Goal: Navigation & Orientation: Find specific page/section

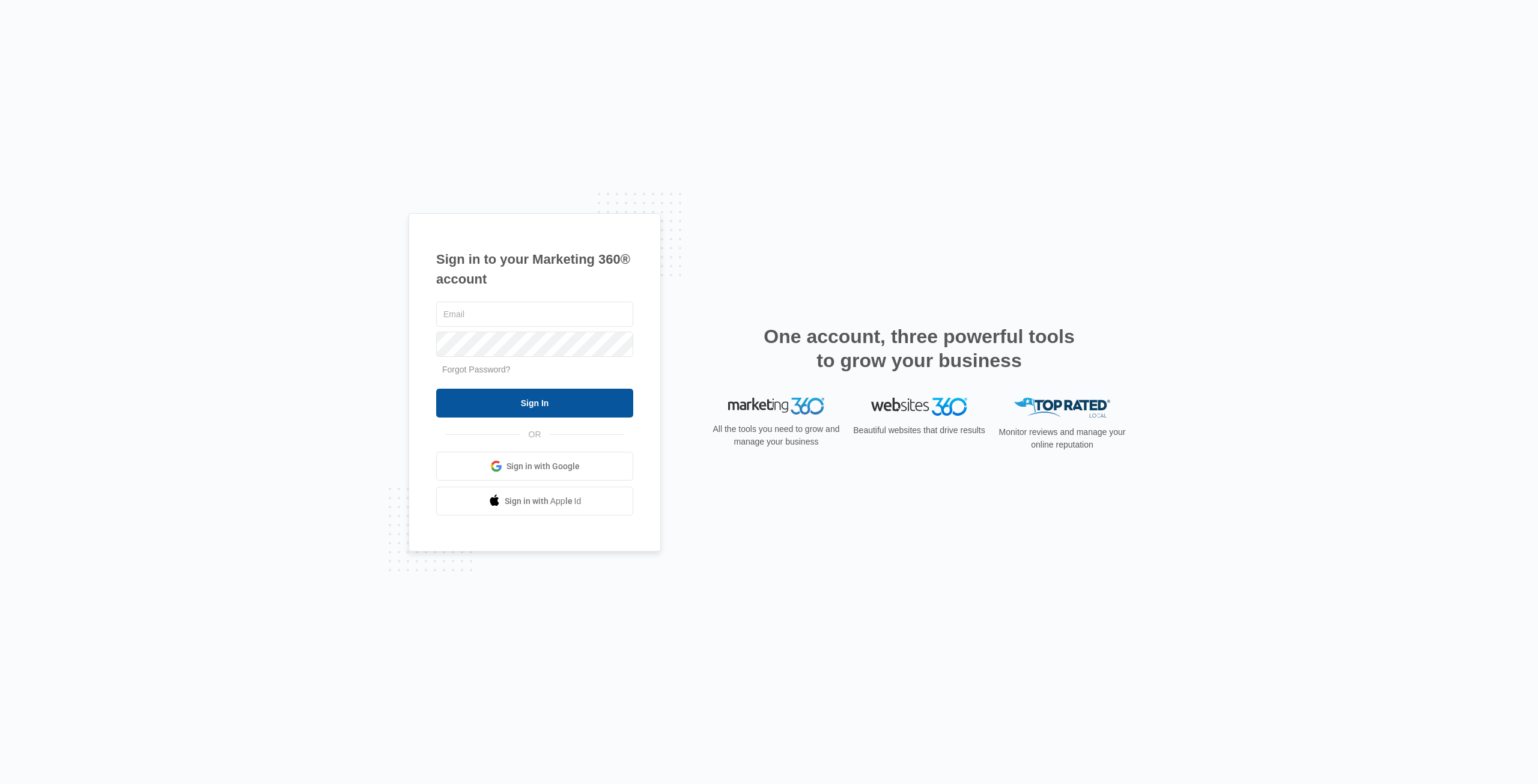
type input "[PERSON_NAME][EMAIL_ADDRESS][DOMAIN_NAME]"
click at [525, 397] on input "Sign In" at bounding box center [534, 403] width 197 height 29
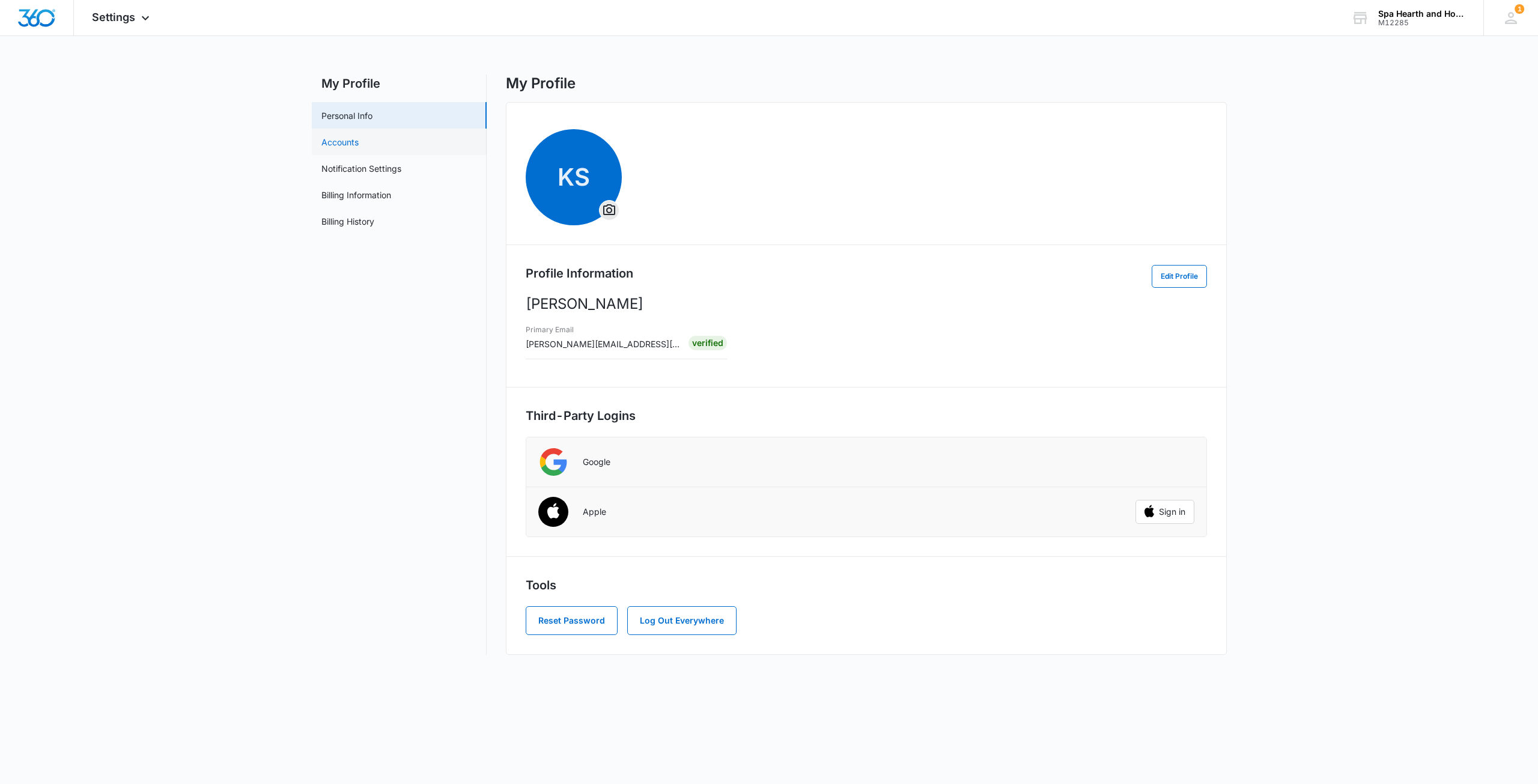
click at [322, 144] on link "Accounts" at bounding box center [340, 142] width 37 height 13
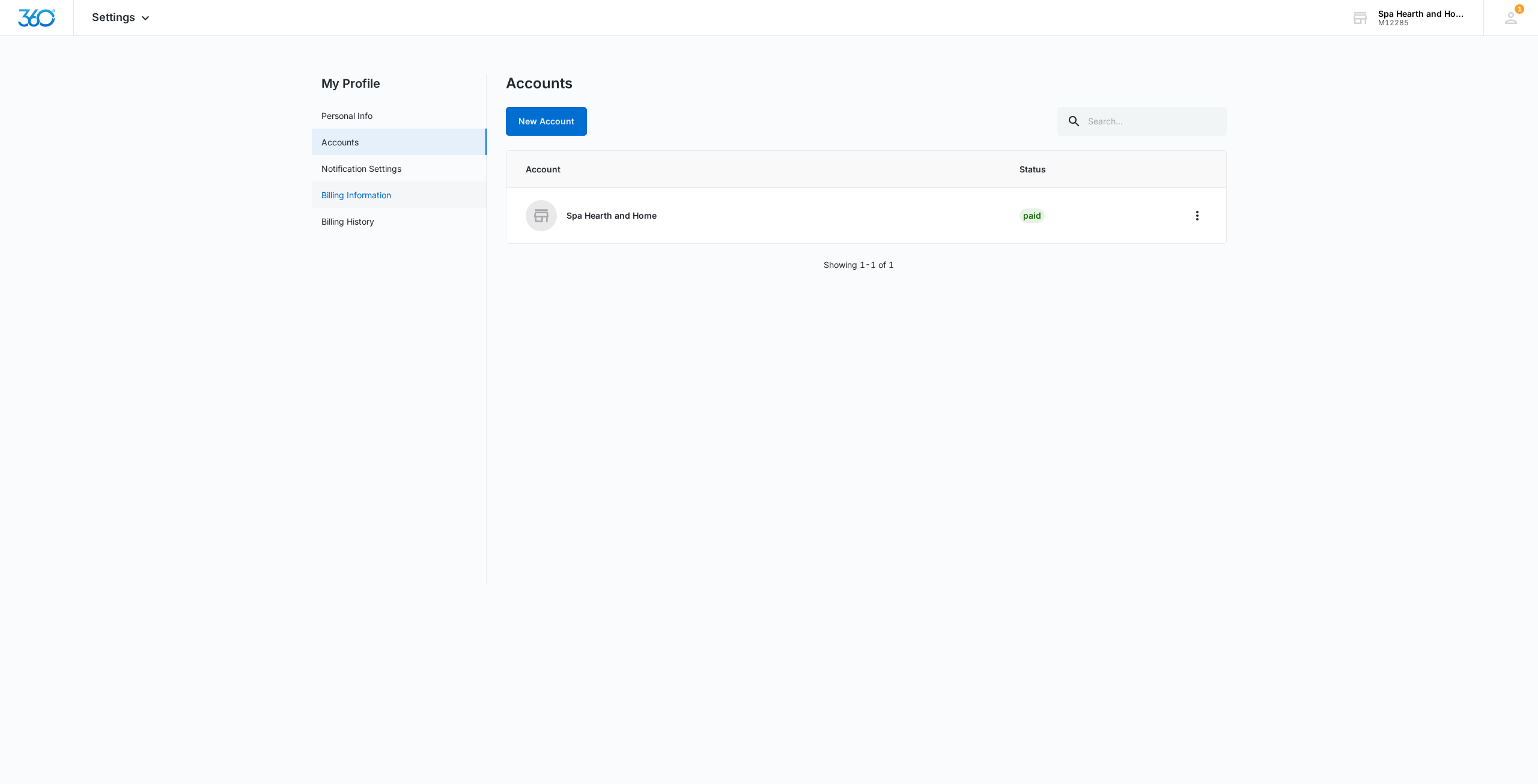
click at [347, 197] on link "Billing Information" at bounding box center [356, 194] width 70 height 13
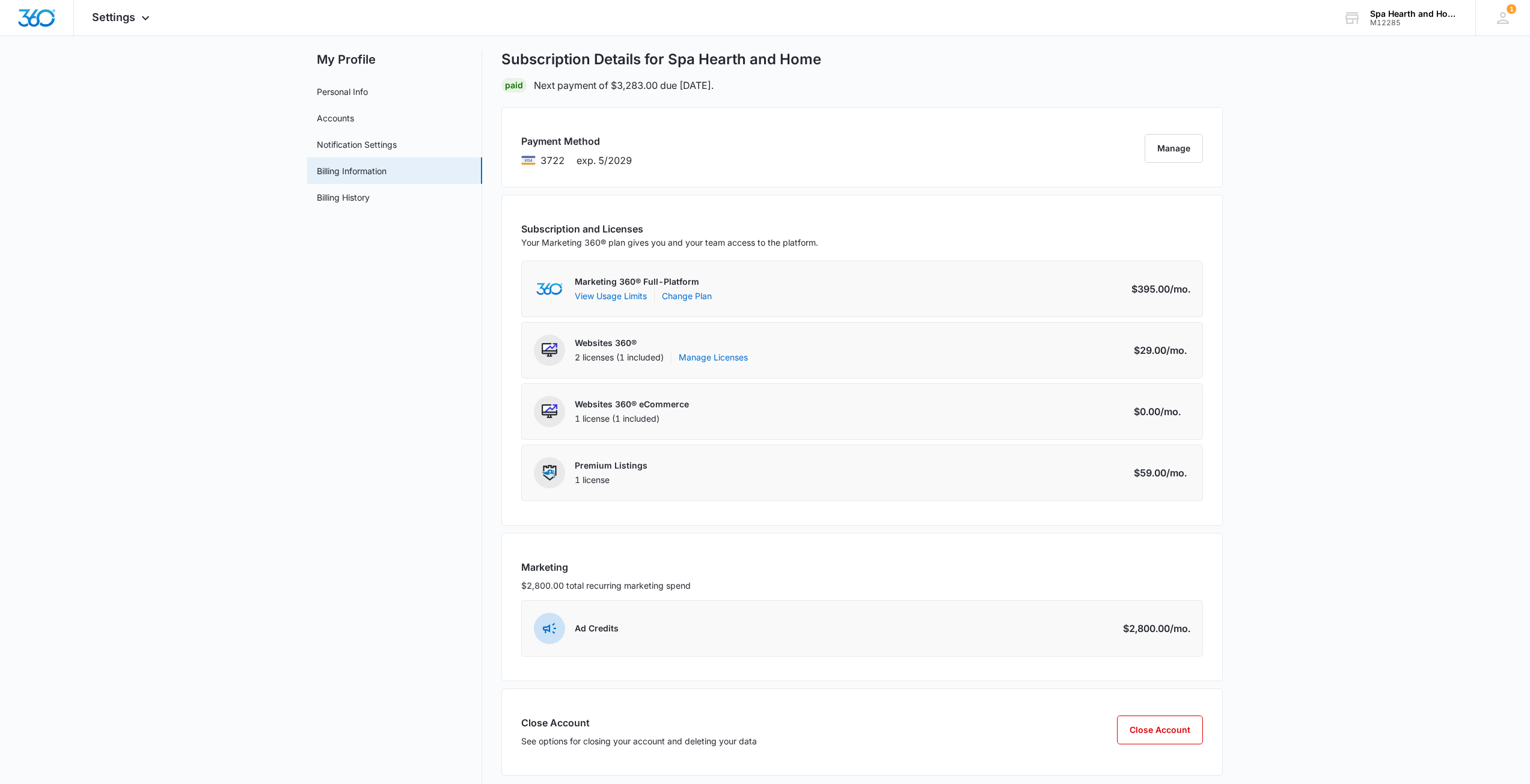
scroll to position [37, 0]
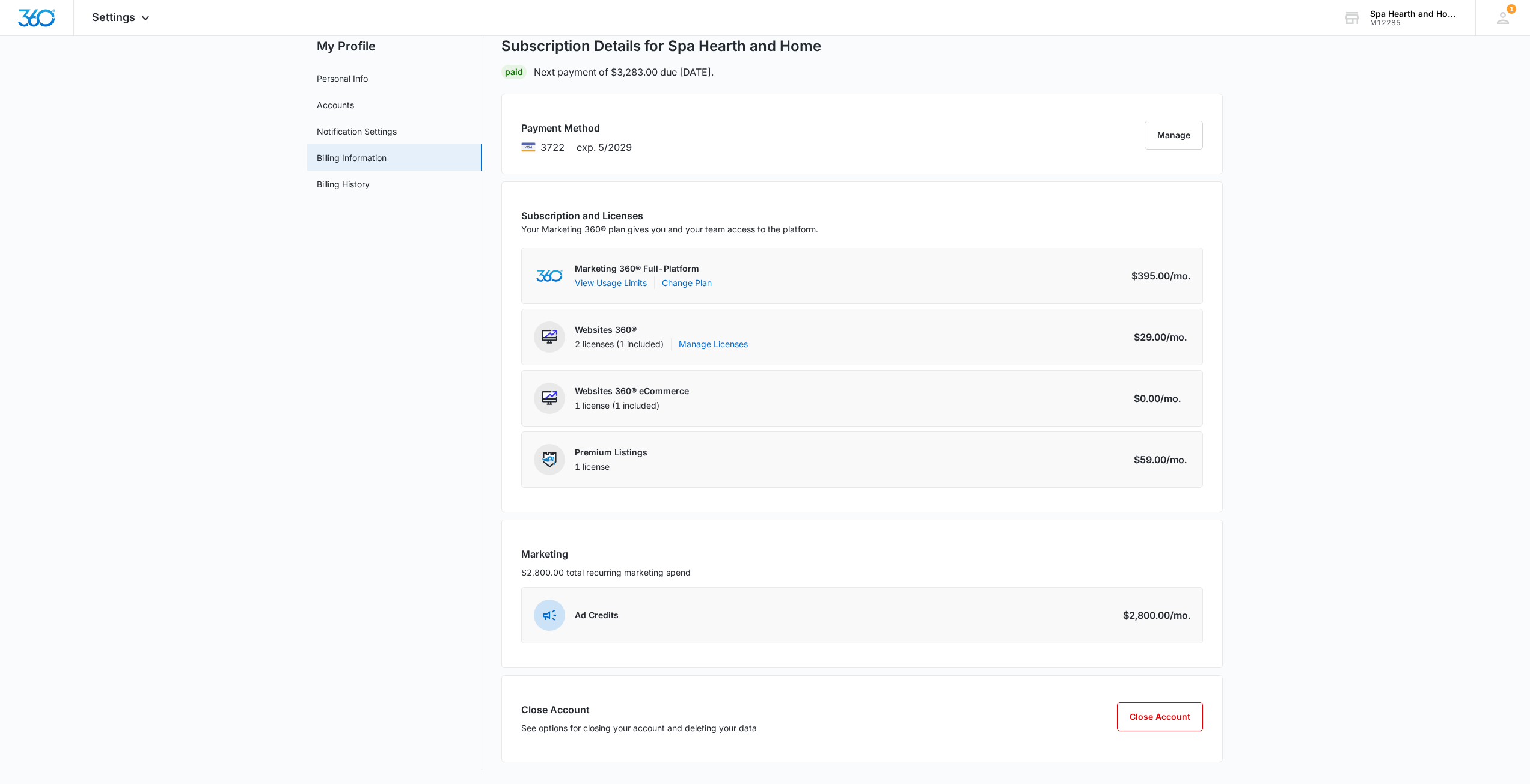
click at [538, 609] on span at bounding box center [550, 616] width 31 height 31
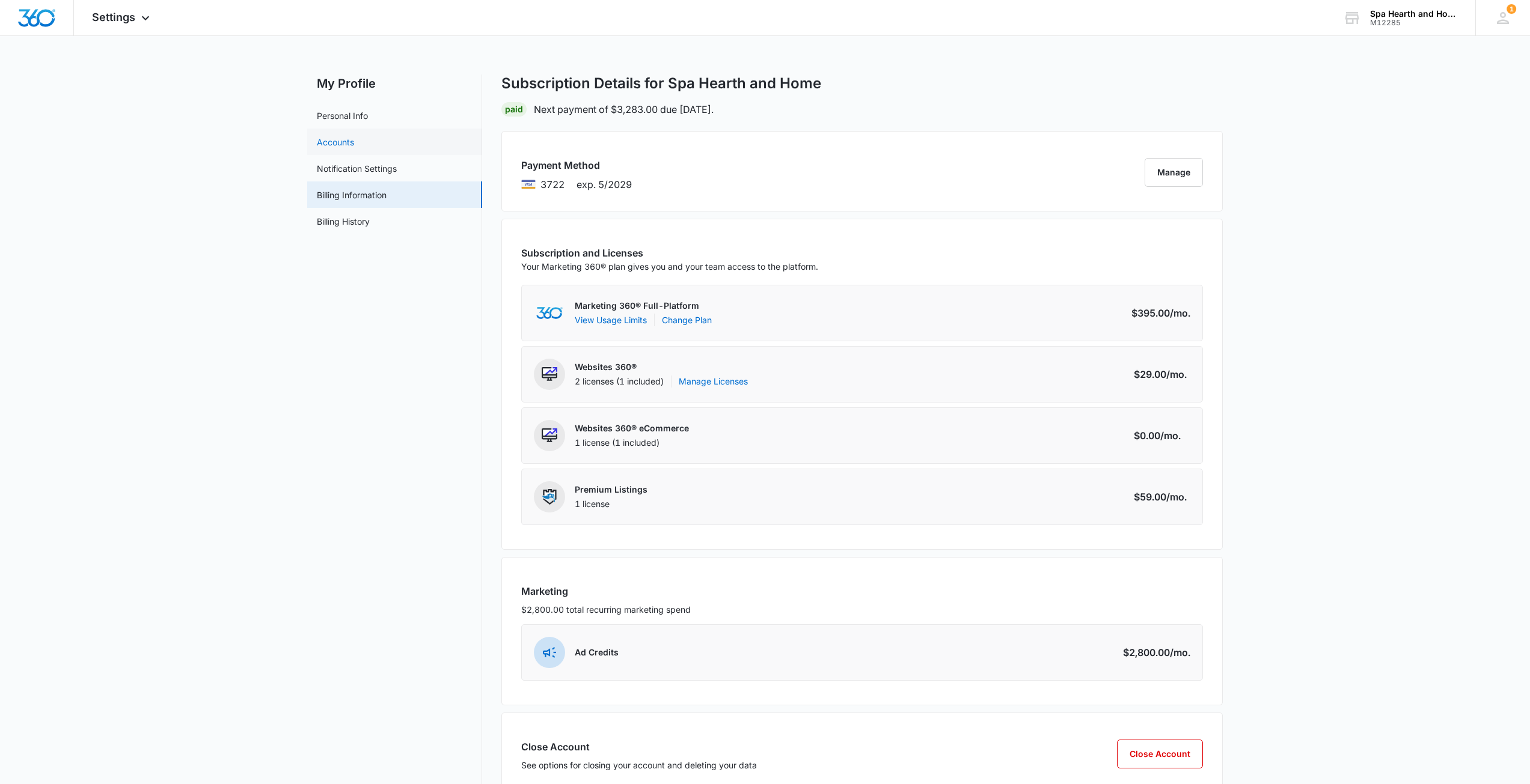
click at [337, 148] on link "Accounts" at bounding box center [335, 142] width 37 height 13
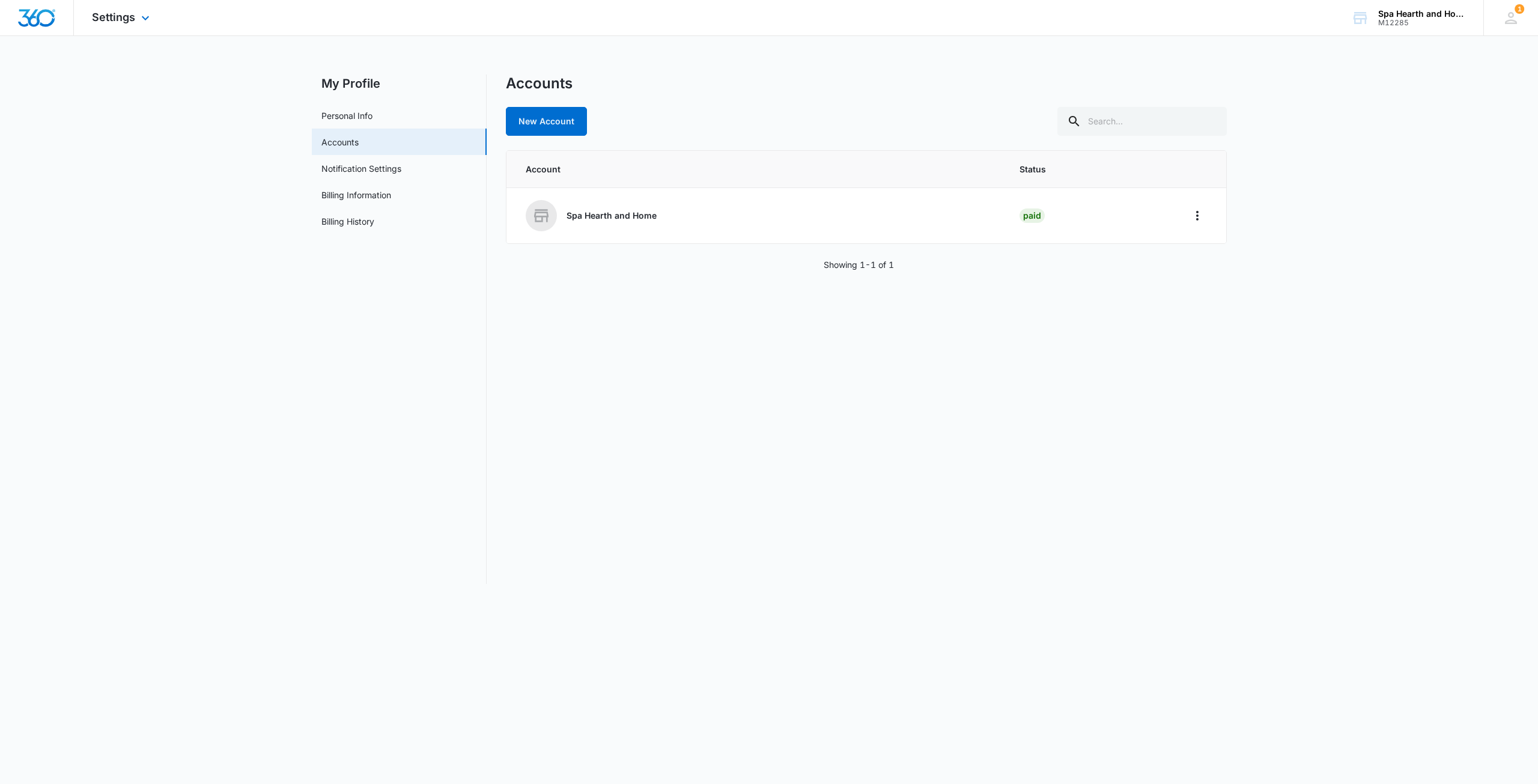
click at [36, 19] on img "Dashboard" at bounding box center [36, 17] width 39 height 18
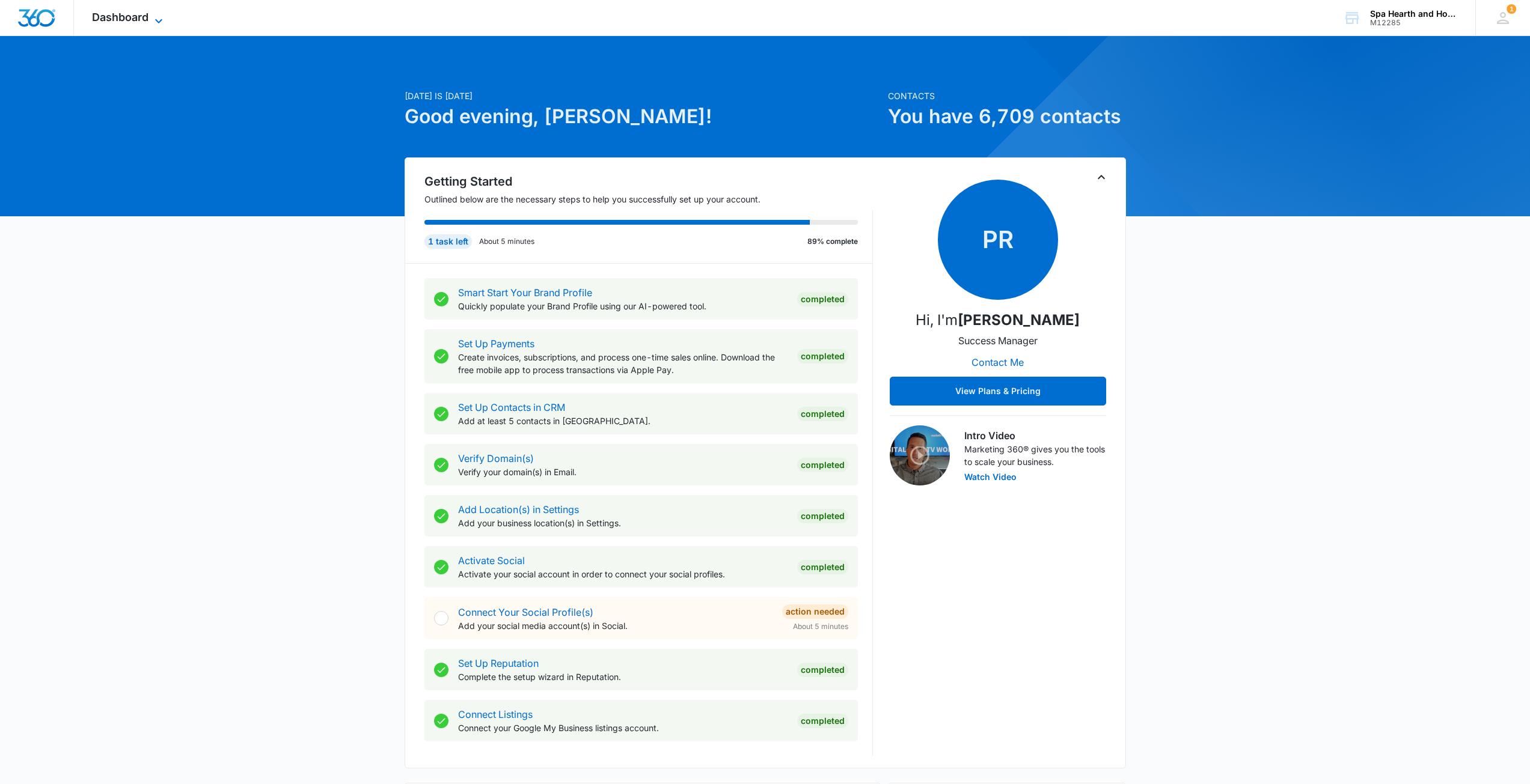
click at [131, 19] on span "Dashboard" at bounding box center [120, 17] width 57 height 13
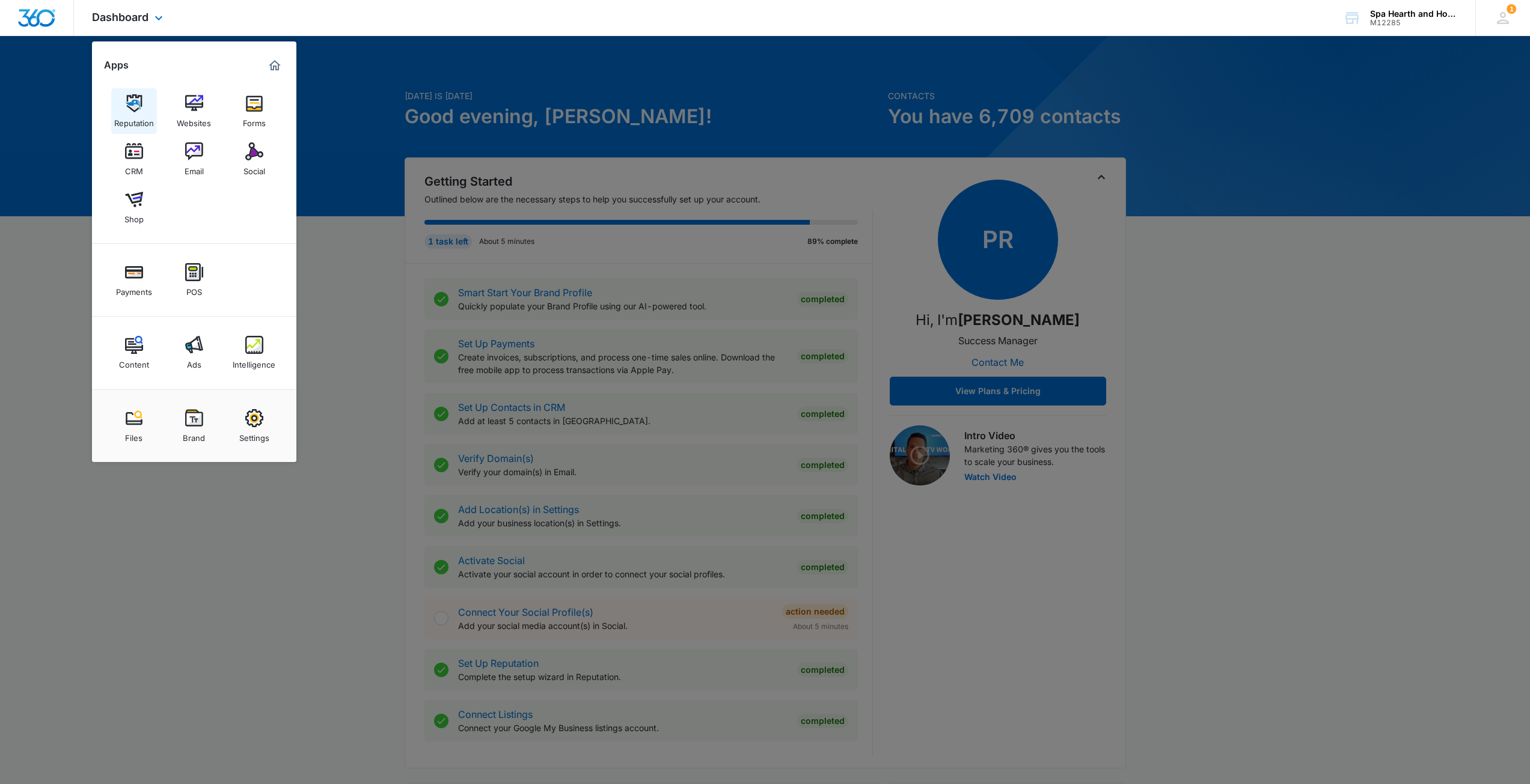
click at [143, 107] on img at bounding box center [133, 103] width 18 height 18
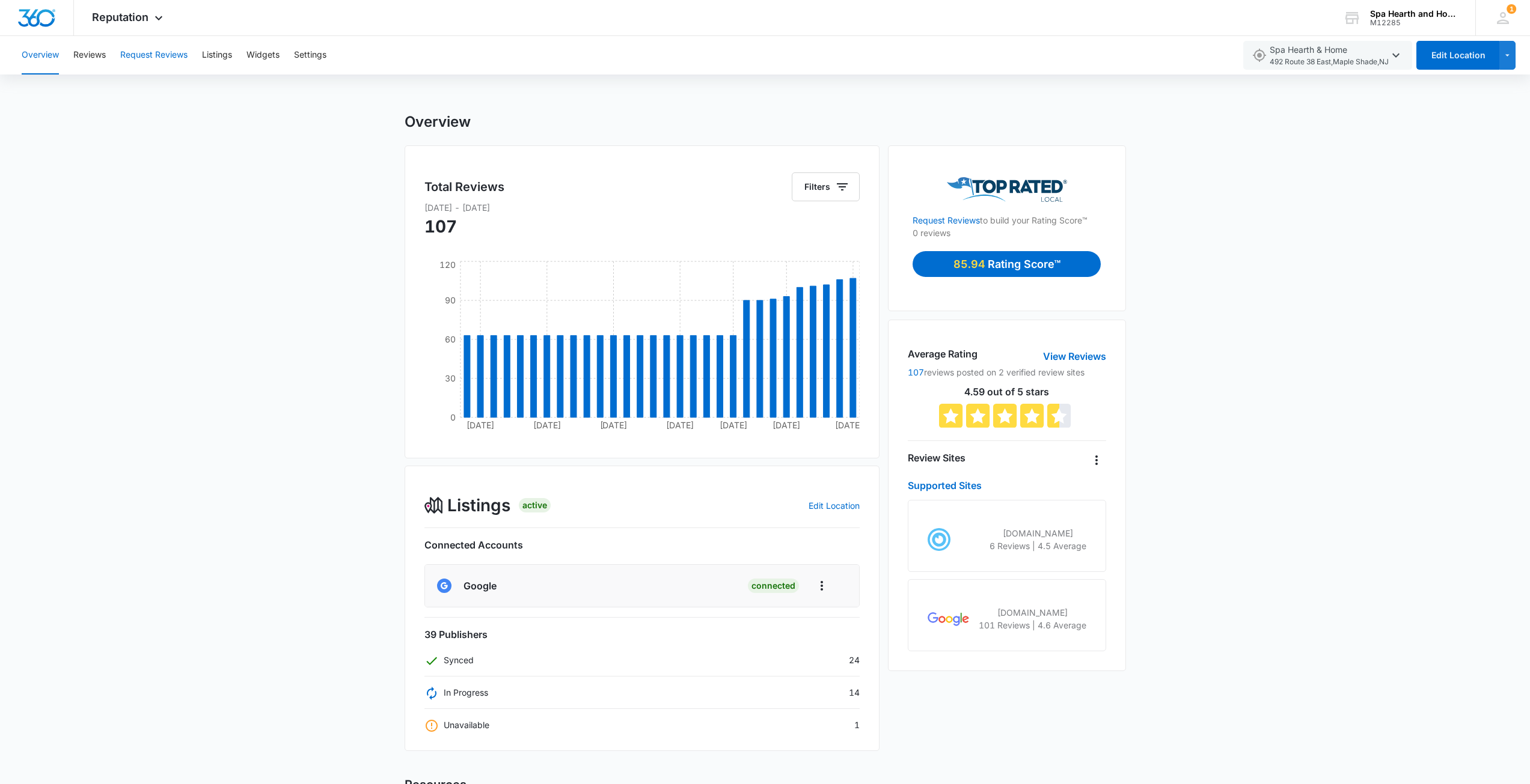
click at [144, 58] on button "Request Reviews" at bounding box center [154, 55] width 67 height 39
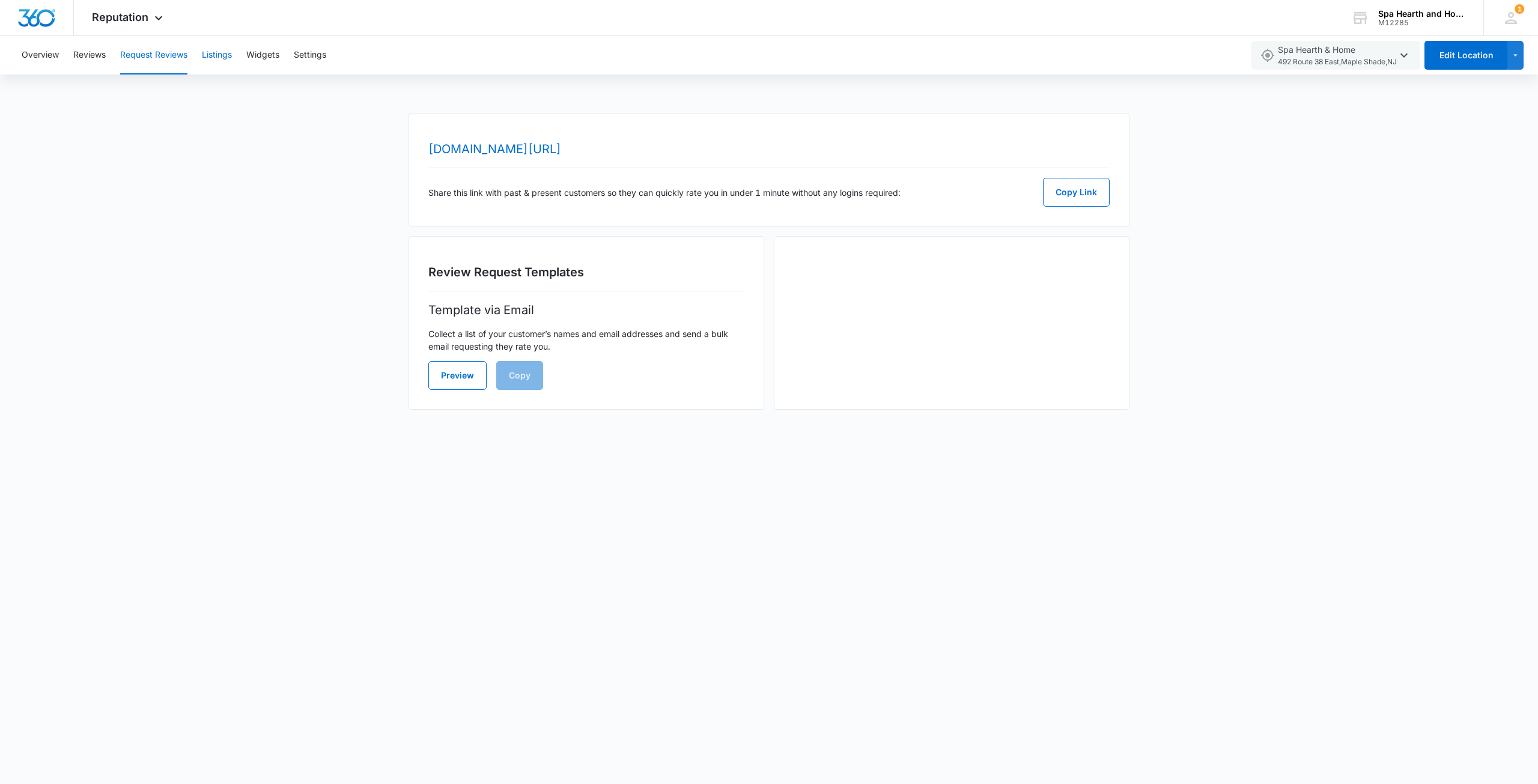
click at [212, 57] on button "Listings" at bounding box center [217, 55] width 30 height 39
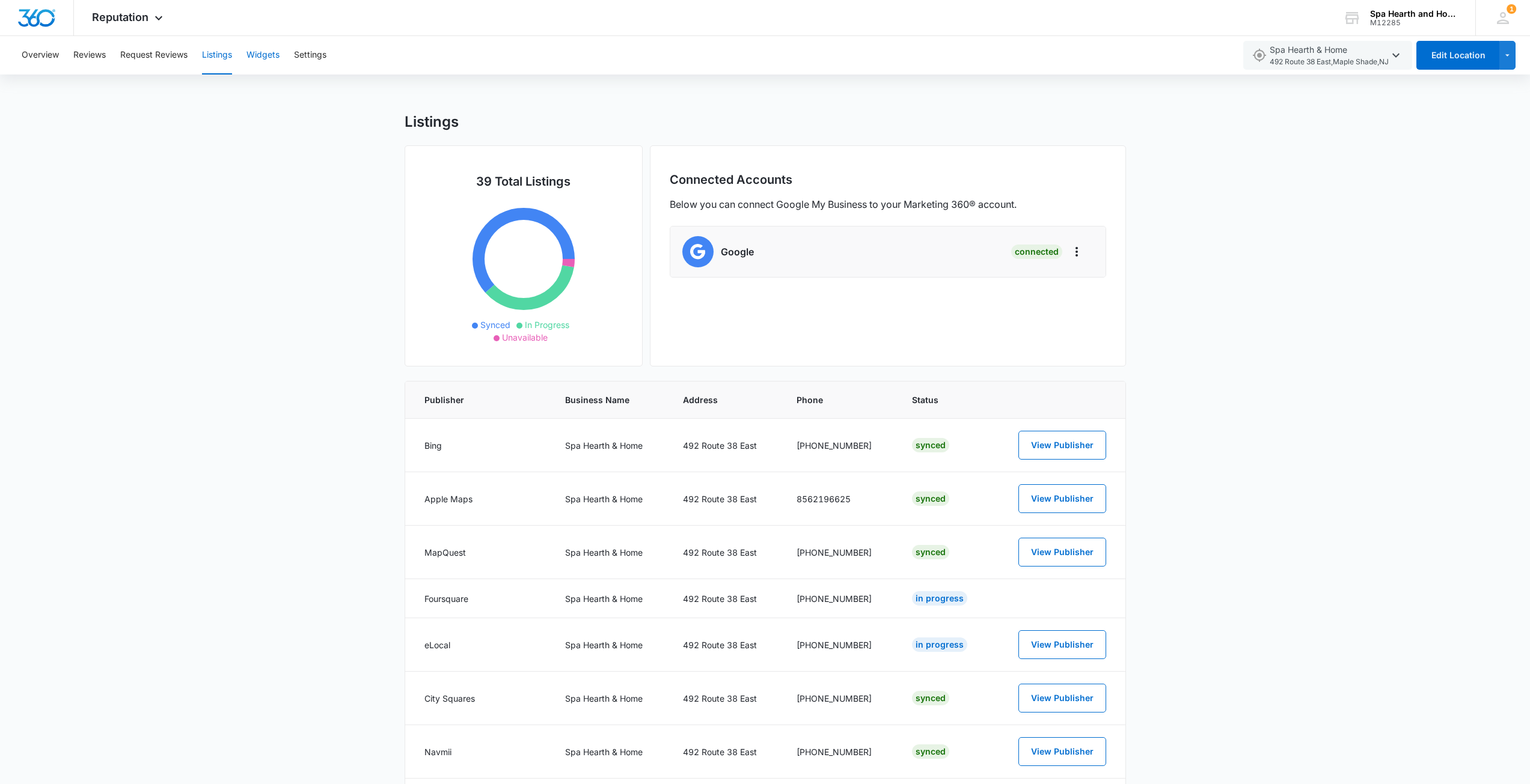
click at [257, 57] on button "Widgets" at bounding box center [263, 55] width 33 height 39
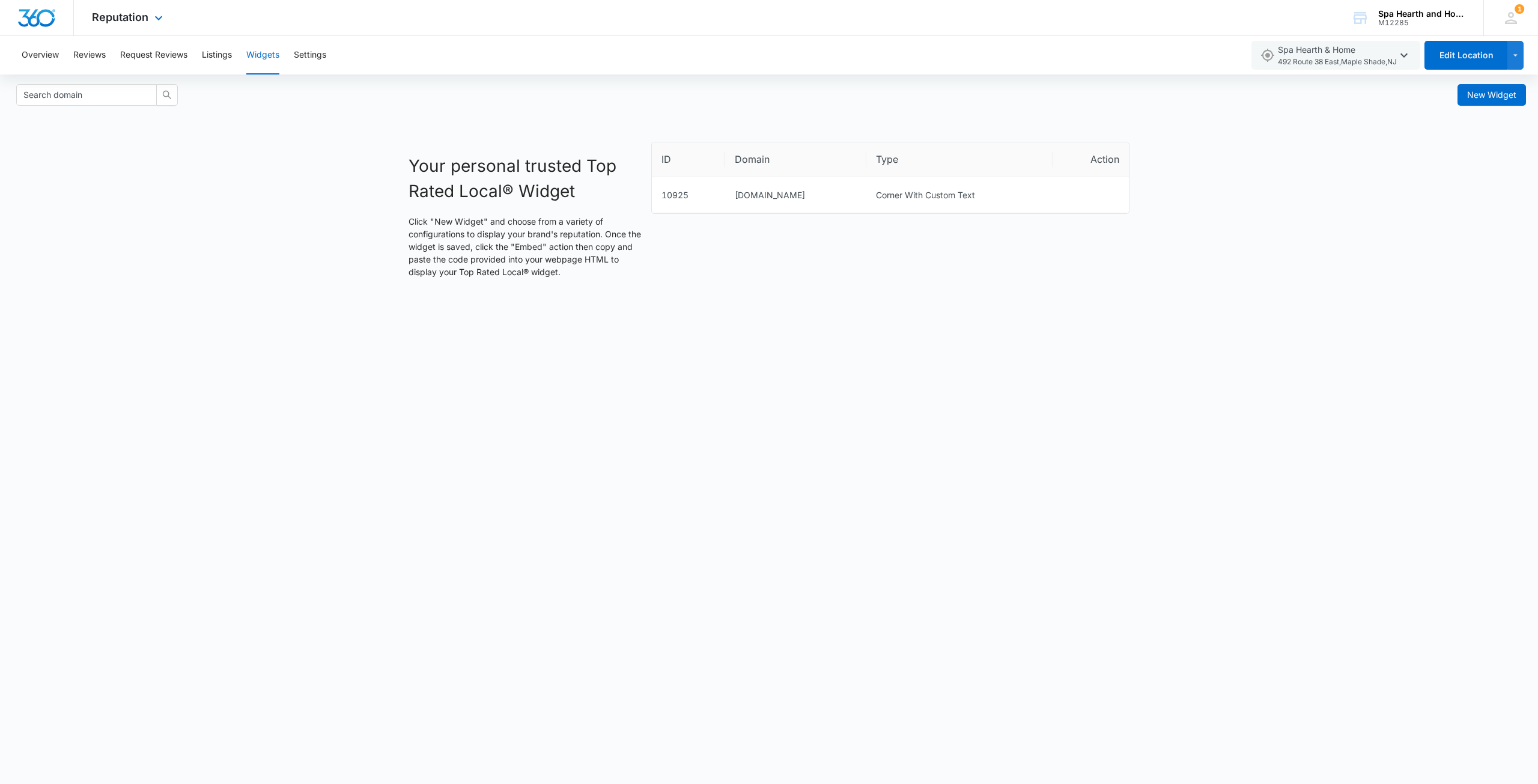
click at [143, 27] on div "Reputation Apps Reputation Websites Forms CRM Email Social Shop Payments POS Co…" at bounding box center [129, 17] width 110 height 35
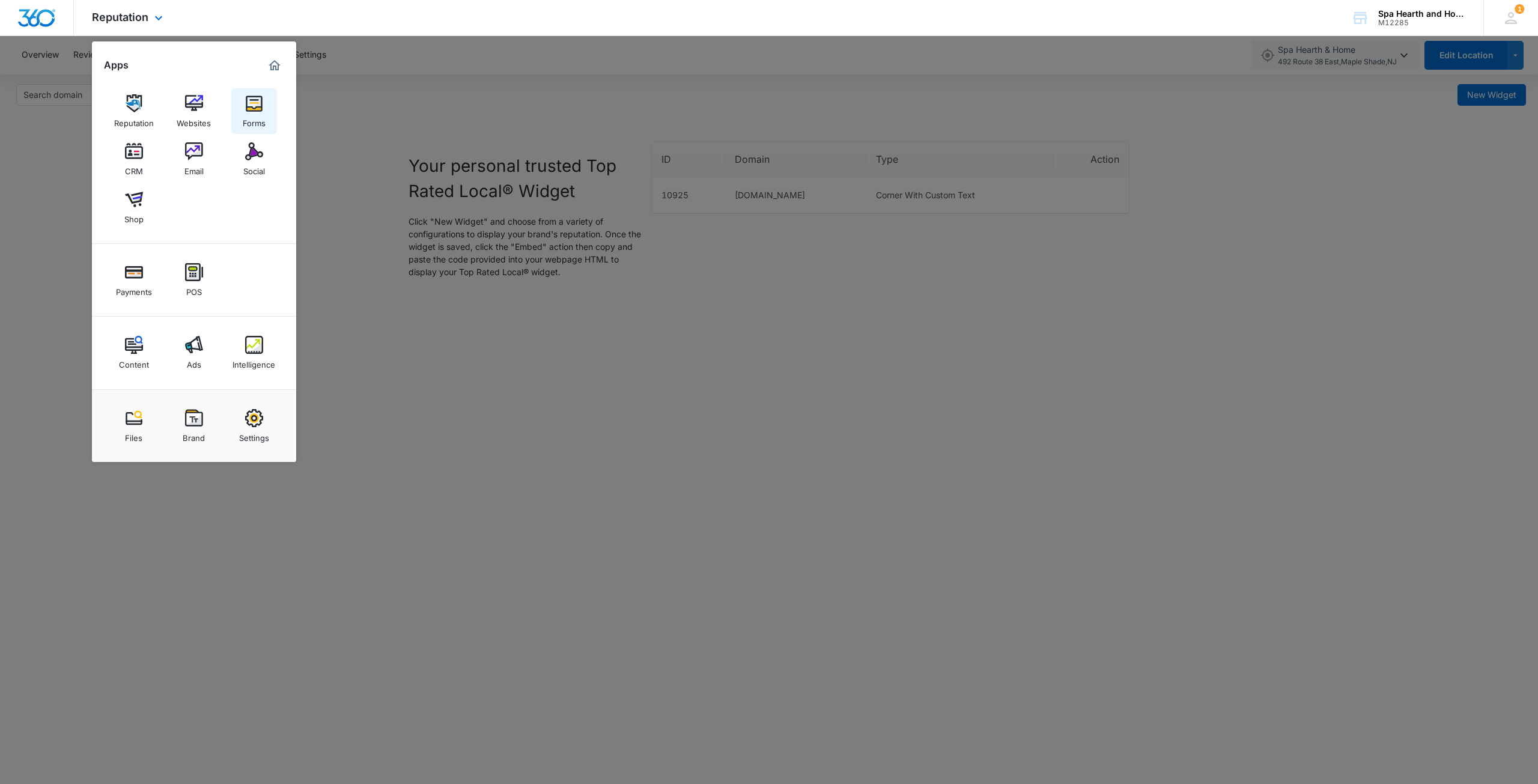
click at [253, 104] on img at bounding box center [254, 103] width 18 height 18
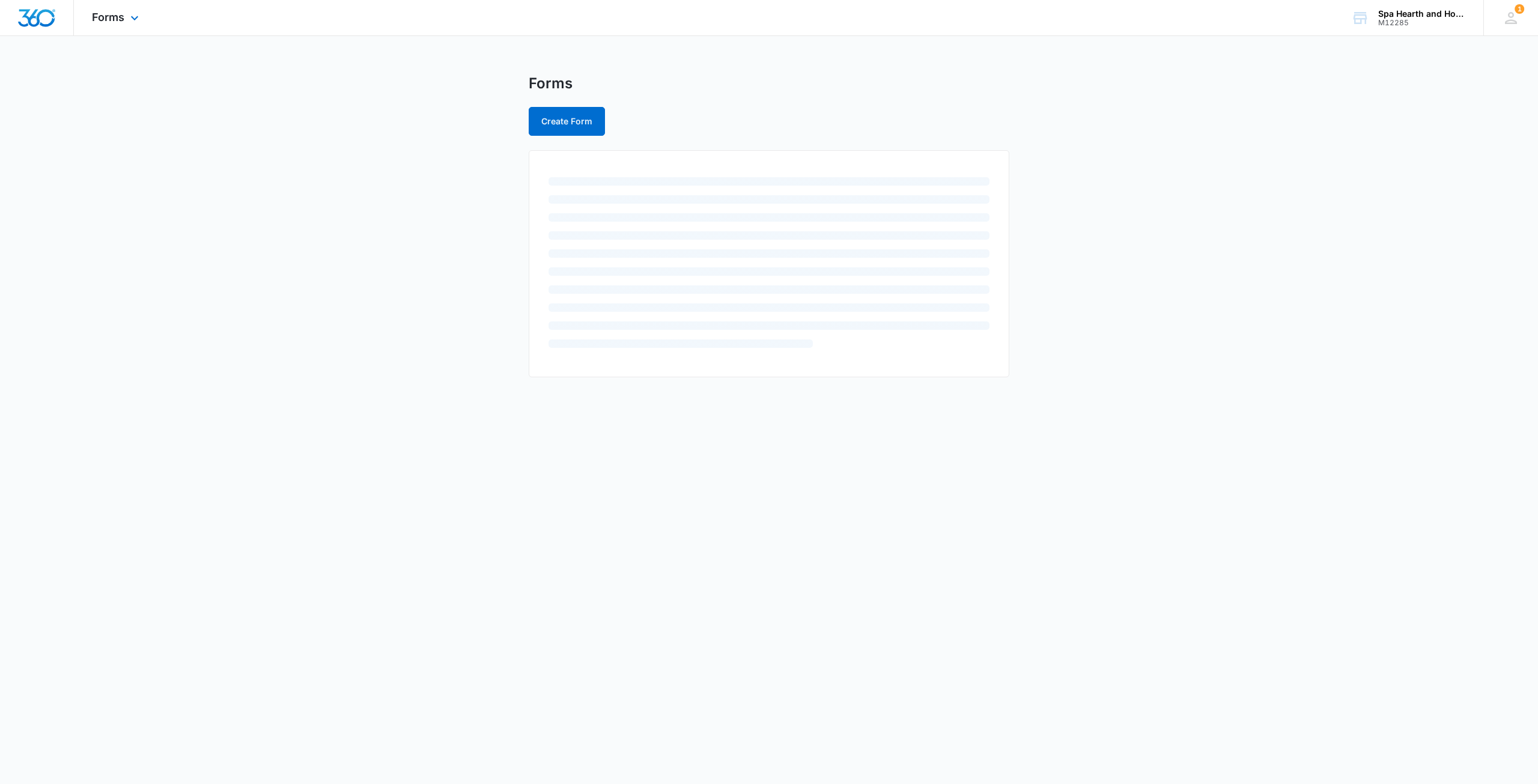
click at [99, 26] on div "Forms Apps Reputation Websites Forms CRM Email Social Shop Payments POS Content…" at bounding box center [117, 17] width 86 height 35
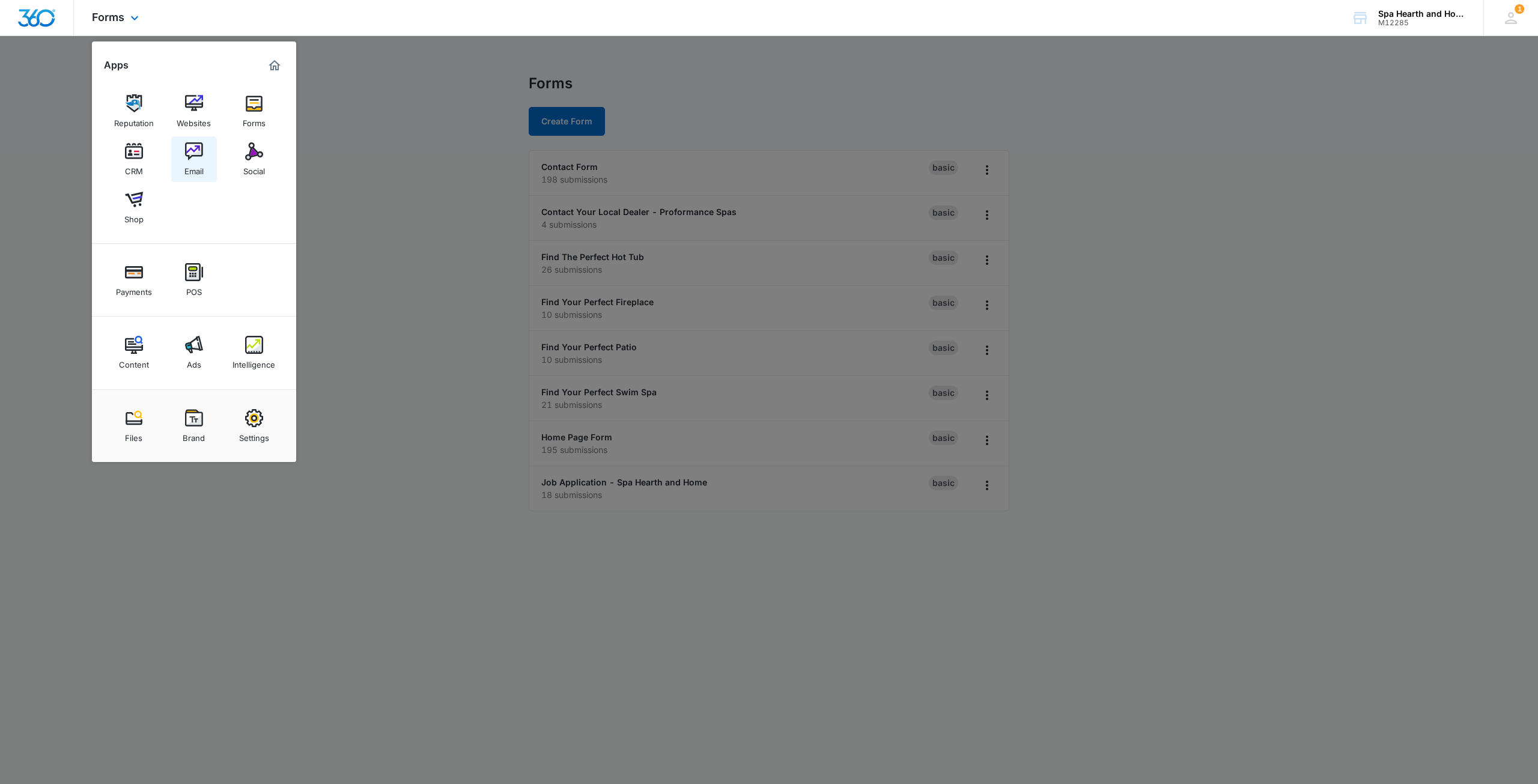
click at [190, 154] on img at bounding box center [193, 151] width 18 height 18
